Goal: Task Accomplishment & Management: Manage account settings

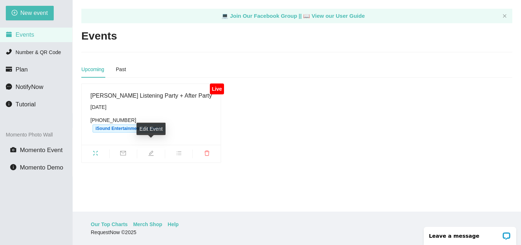
click at [152, 150] on icon "edit" at bounding box center [151, 153] width 6 height 6
type textarea "[URL][DOMAIN_NAME]"
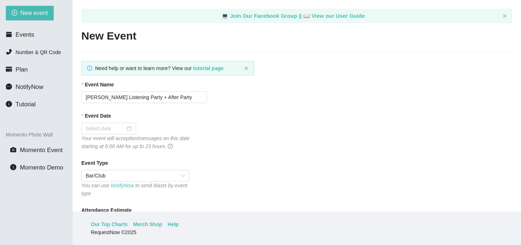
checkbox input "true"
type input "[DATE]"
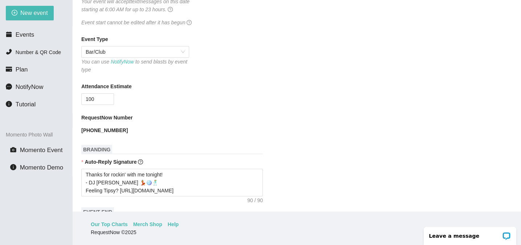
scroll to position [464, 0]
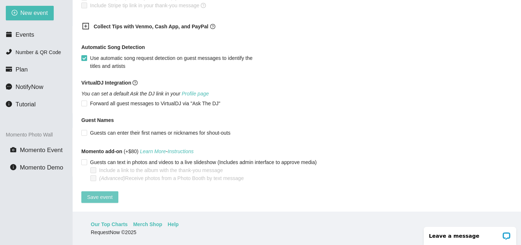
click at [103, 193] on span "Save event" at bounding box center [99, 197] width 25 height 8
click at [31, 38] on li "Events" at bounding box center [36, 35] width 72 height 15
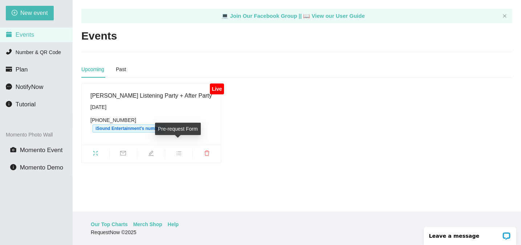
click at [182, 150] on span "bars" at bounding box center [179, 154] width 28 height 8
click at [252, 136] on div "Live [PERSON_NAME] Listening Party + After Party [DATE] [PHONE_NUMBER] iSound E…" at bounding box center [296, 122] width 437 height 79
drag, startPoint x: 130, startPoint y: 120, endPoint x: 91, endPoint y: 119, distance: 39.2
click at [90, 119] on div "[PHONE_NUMBER] iSound Entertainment's number" at bounding box center [151, 124] width 122 height 16
copy div "[PHONE_NUMBER]"
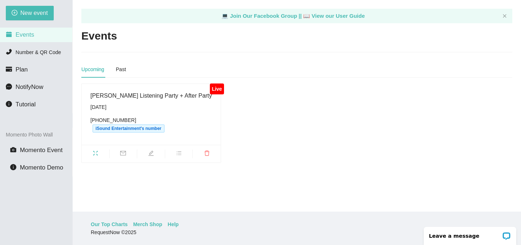
click at [274, 130] on div "Live [PERSON_NAME] Listening Party + After Party [DATE] [PHONE_NUMBER] iSound E…" at bounding box center [296, 122] width 437 height 79
